Goal: Use online tool/utility

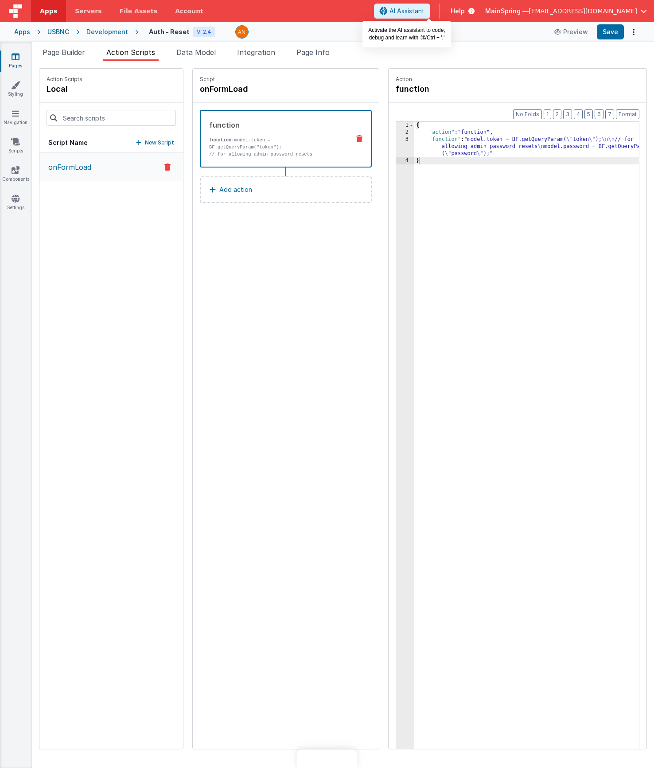
click at [388, 12] on icon at bounding box center [384, 11] width 8 height 0
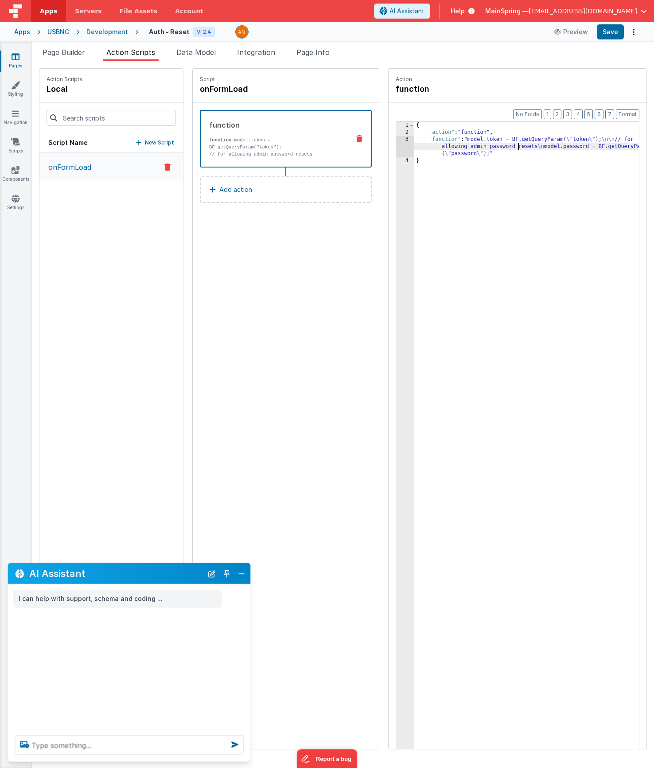
click at [492, 144] on div "{ "action" : "function" , "function" : "model.token = BF.getQueryParam( \" toke…" at bounding box center [539, 456] width 251 height 668
click at [396, 138] on div "3" at bounding box center [405, 146] width 18 height 21
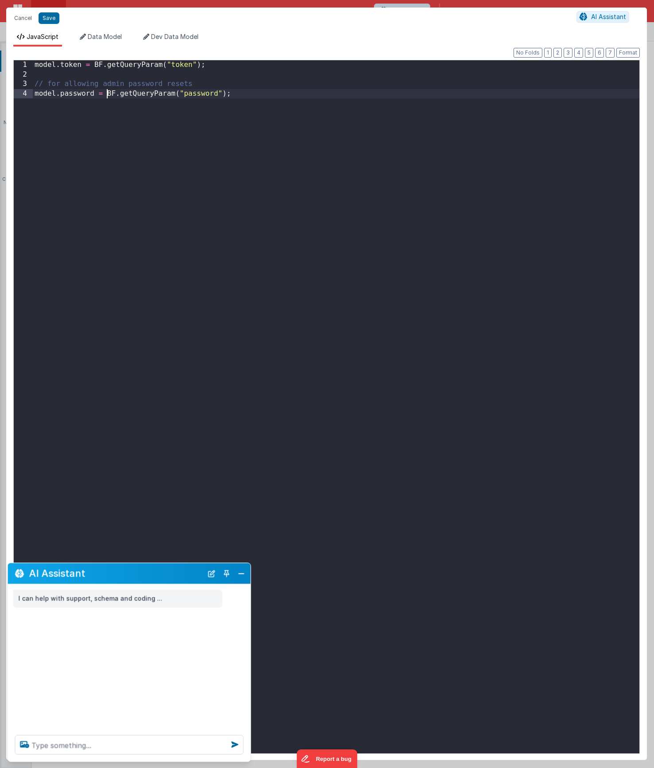
click at [105, 89] on div "model . token = BF . getQueryParam ( "token" ) ; // for allowing admin password…" at bounding box center [336, 416] width 606 height 712
drag, startPoint x: 36, startPoint y: 83, endPoint x: 297, endPoint y: 118, distance: 263.2
click at [297, 118] on div "model . token = BF . getQueryParam ( "token" ) ; // for allowing admin password…" at bounding box center [336, 416] width 606 height 712
click at [46, 16] on button "Save" at bounding box center [49, 18] width 21 height 12
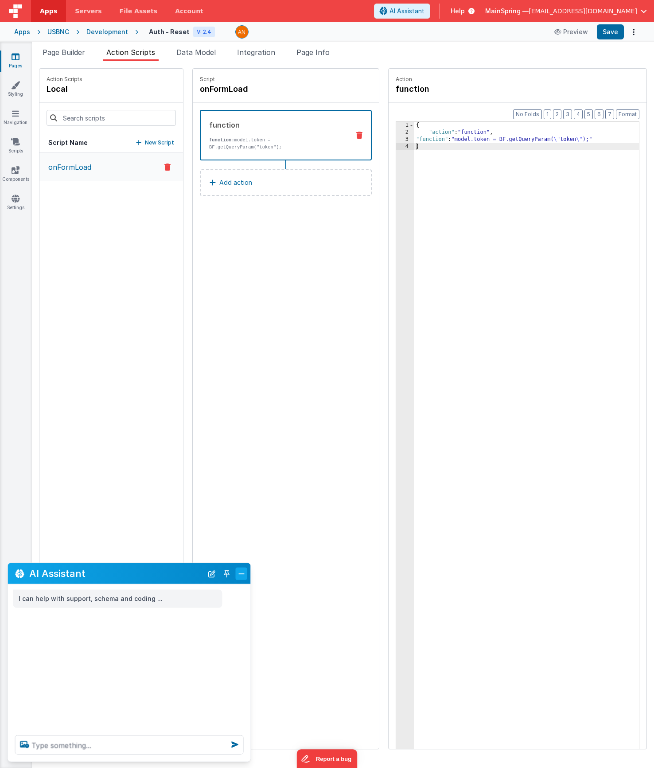
click at [237, 576] on button "Close" at bounding box center [242, 573] width 12 height 12
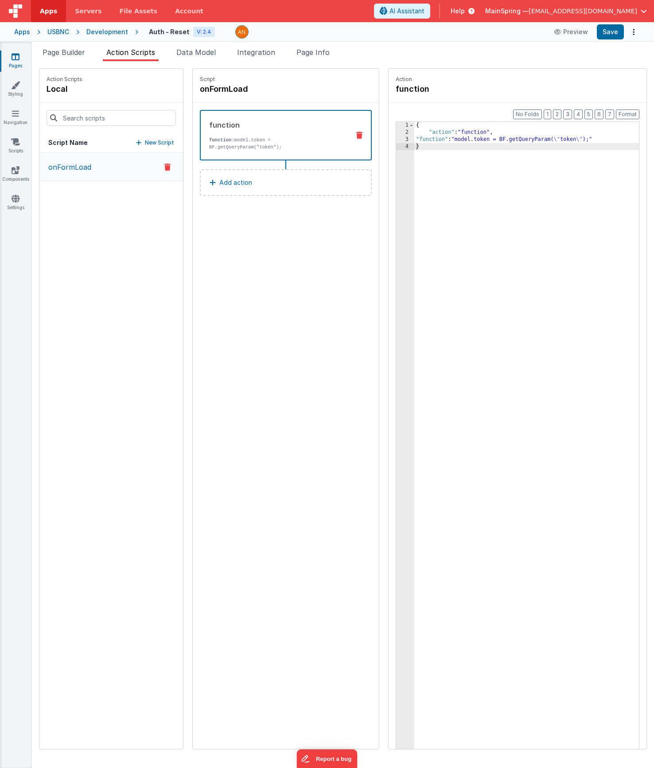
click at [113, 35] on div "Development" at bounding box center [107, 31] width 42 height 9
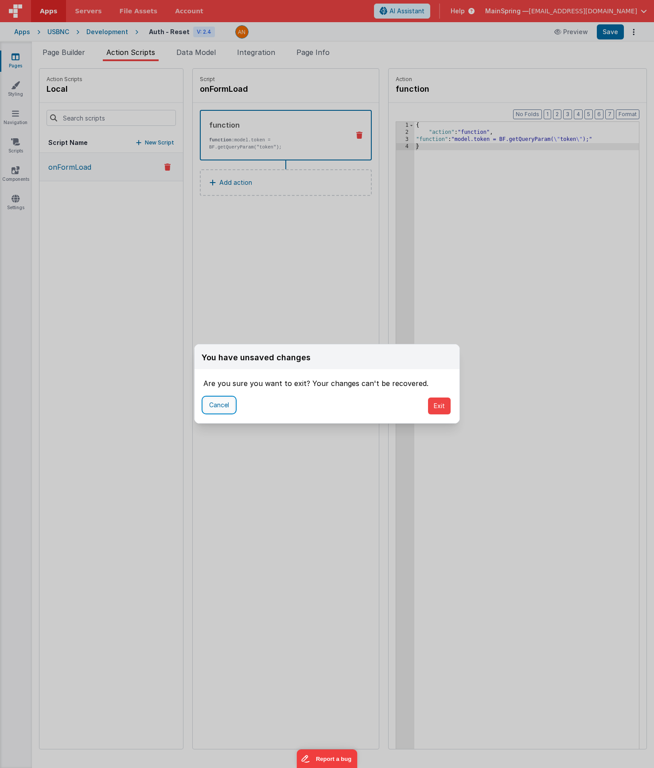
click at [211, 404] on button "Cancel" at bounding box center [218, 404] width 31 height 15
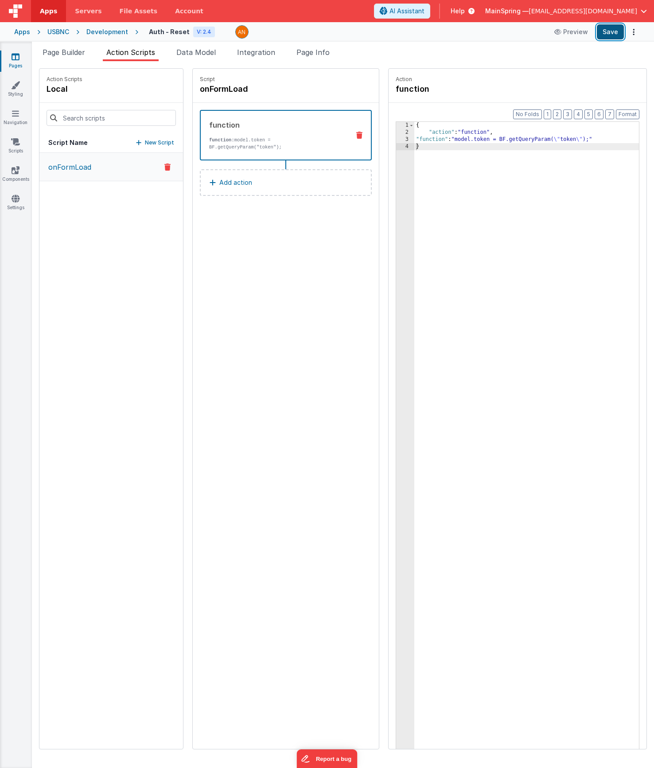
click at [611, 33] on button "Save" at bounding box center [610, 31] width 27 height 15
click at [119, 31] on div "Development" at bounding box center [107, 31] width 42 height 9
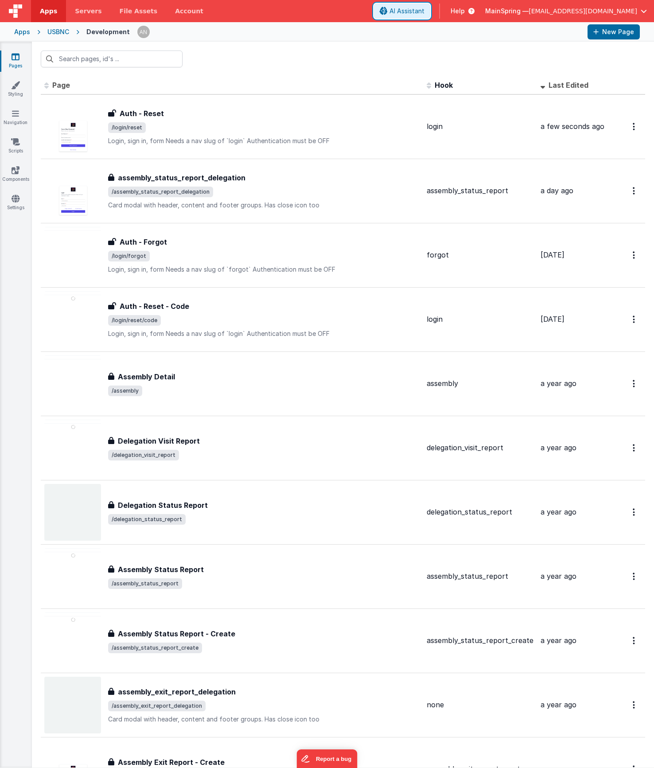
click at [424, 11] on span "AI Assistant" at bounding box center [406, 11] width 35 height 9
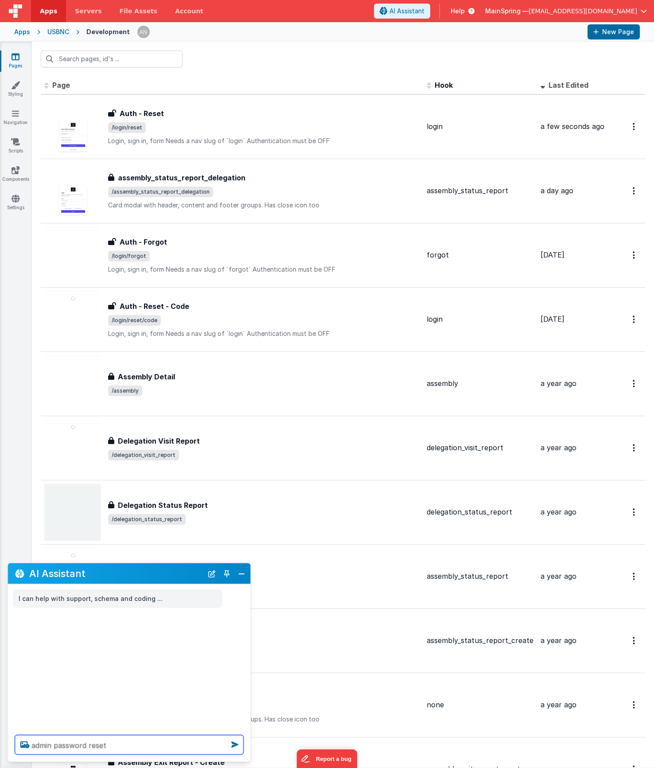
type textarea "admin password reset"
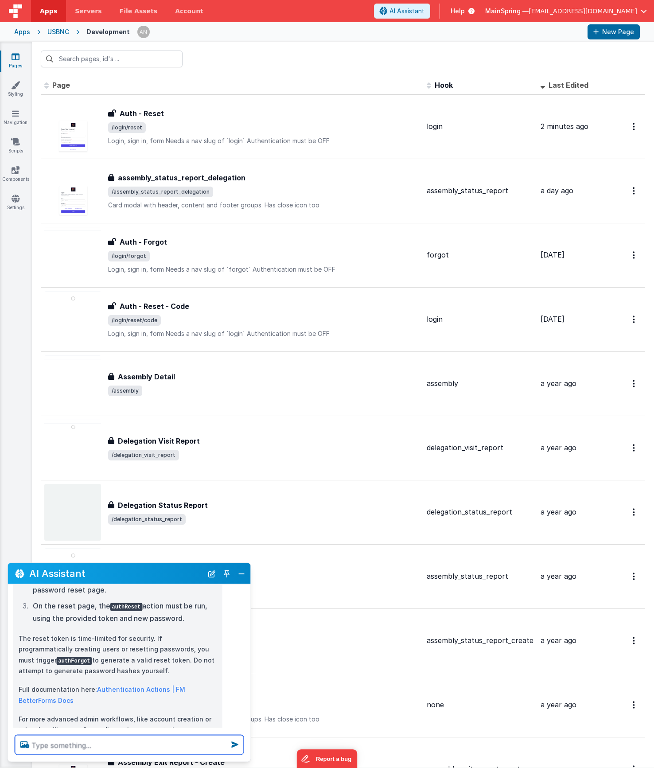
scroll to position [165, 0]
